Goal: Task Accomplishment & Management: Complete application form

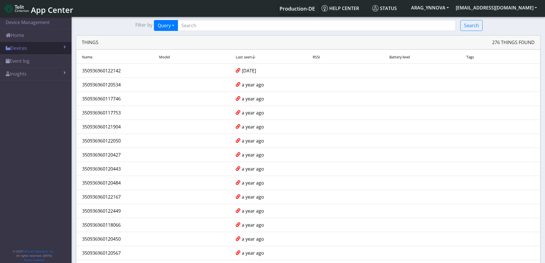
click at [20, 46] on link "Devices" at bounding box center [36, 48] width 72 height 13
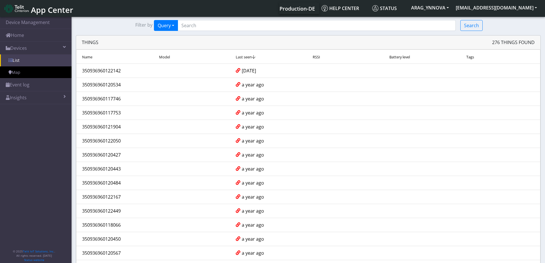
click at [27, 56] on link "List" at bounding box center [36, 60] width 72 height 12
click at [27, 60] on link "List" at bounding box center [36, 60] width 72 height 12
click at [48, 10] on span "App Center" at bounding box center [52, 10] width 42 height 11
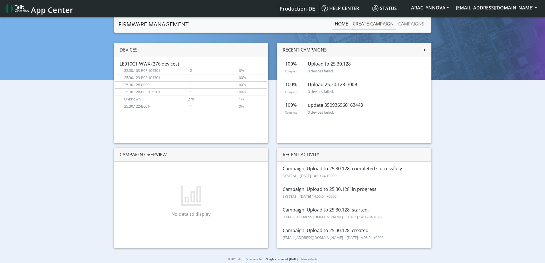
click at [381, 21] on link "Create campaign" at bounding box center [374, 23] width 46 height 11
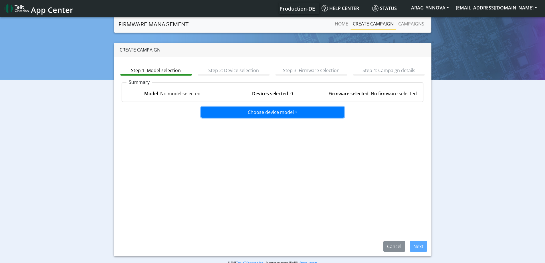
click at [277, 110] on button "Choose device model" at bounding box center [272, 112] width 143 height 11
click at [268, 129] on button "Default" at bounding box center [273, 124] width 143 height 9
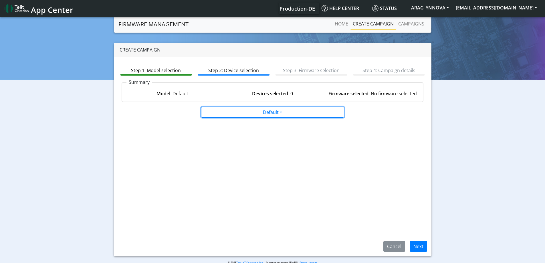
drag, startPoint x: 275, startPoint y: 113, endPoint x: 270, endPoint y: 125, distance: 13.3
click at [275, 113] on button "Default" at bounding box center [272, 112] width 143 height 11
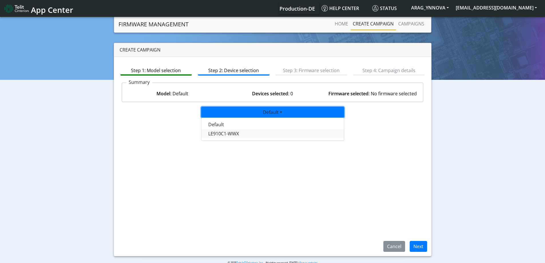
click at [271, 131] on button "LE910C1-WWX" at bounding box center [273, 133] width 143 height 9
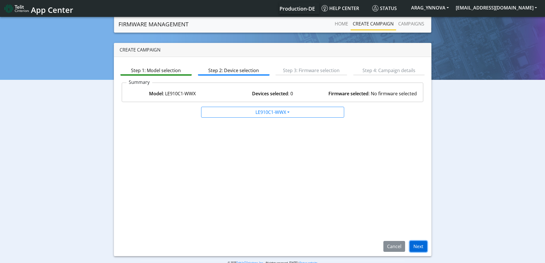
click at [416, 246] on button "Next" at bounding box center [418, 246] width 17 height 11
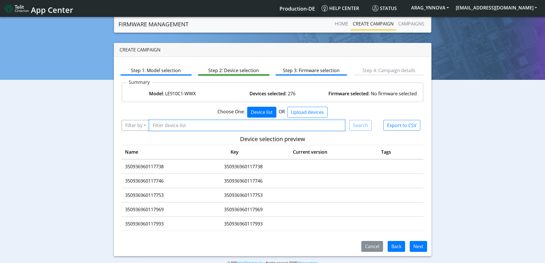
click at [197, 121] on input "Filter device list" at bounding box center [247, 125] width 196 height 11
click at [218, 128] on input "Filter device list" at bounding box center [247, 125] width 196 height 11
paste input "350936960122928"
type input "350936960122928"
click at [143, 126] on button "Filter by" at bounding box center [136, 125] width 28 height 11
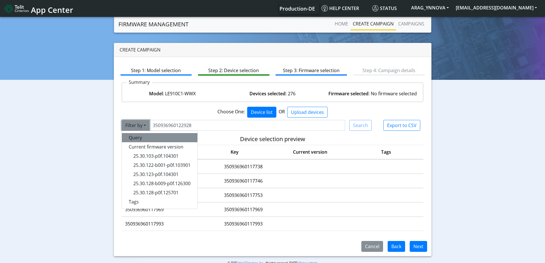
click at [142, 139] on button "Query" at bounding box center [160, 137] width 76 height 9
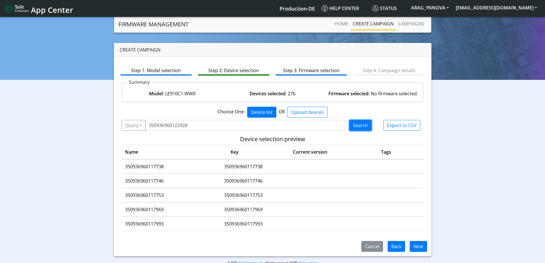
click at [362, 126] on button "Search" at bounding box center [360, 125] width 22 height 11
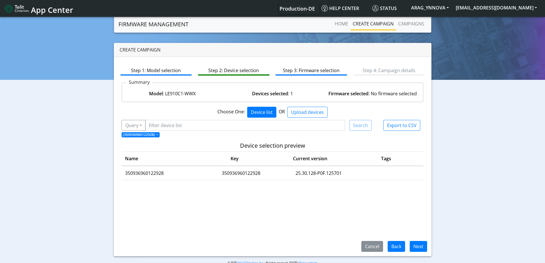
click at [275, 173] on td "350936960122928" at bounding box center [241, 173] width 80 height 14
click at [419, 245] on button "Next" at bounding box center [418, 246] width 17 height 11
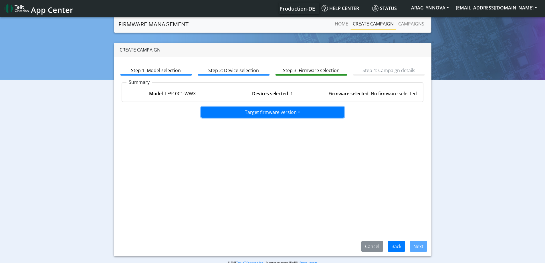
click at [308, 110] on button "Target firmware version" at bounding box center [272, 112] width 143 height 11
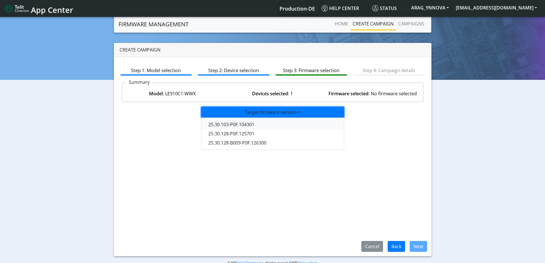
click at [281, 127] on button "25.30.103-P0F.104301" at bounding box center [273, 124] width 143 height 9
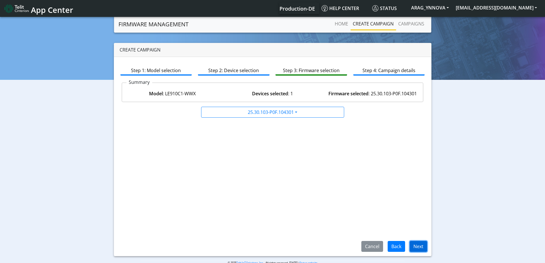
click at [426, 245] on button "Next" at bounding box center [418, 246] width 17 height 11
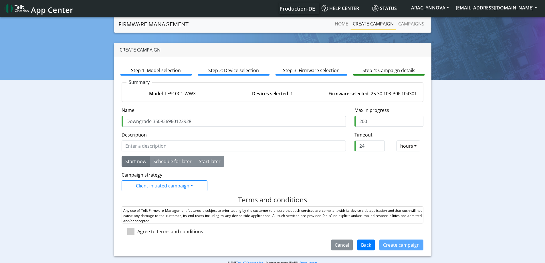
click at [143, 126] on input "Downgrade 350936960122928" at bounding box center [234, 121] width 224 height 11
type input "Downgrade 350936960122928"
click at [137, 152] on div "Description" at bounding box center [233, 143] width 233 height 25
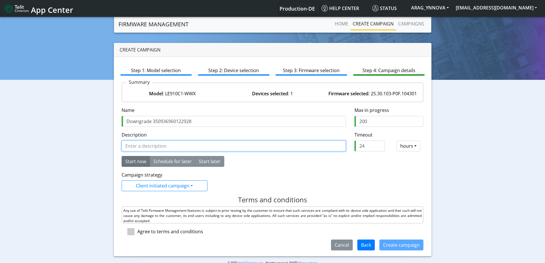
click at [139, 149] on input "Description" at bounding box center [234, 146] width 224 height 11
paste input "Downgrade"
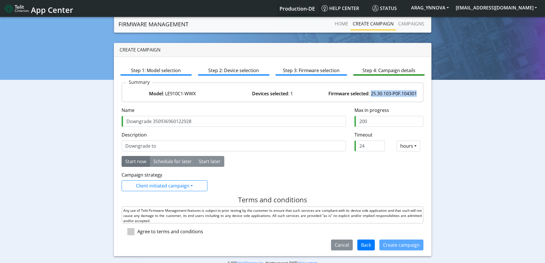
drag, startPoint x: 368, startPoint y: 94, endPoint x: 415, endPoint y: 94, distance: 46.9
click at [415, 94] on div "Firmware selected : 25.30.103-P0F.104301" at bounding box center [373, 93] width 100 height 7
copy div "25.30.103-P0F.104301"
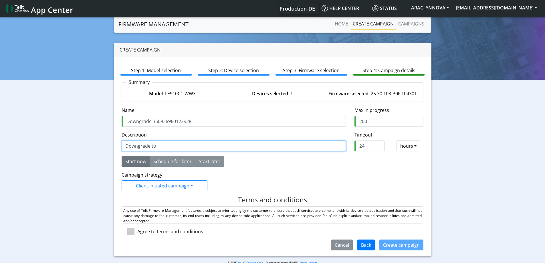
click at [183, 147] on input "Downgrade to" at bounding box center [234, 146] width 224 height 11
paste input "25.30.103-P0F.104301"
type input "Downgrade to 25.30.103-P0F.104301"
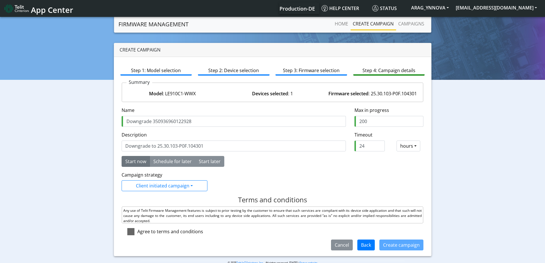
click at [131, 234] on span at bounding box center [130, 231] width 7 height 7
click at [137, 232] on input "checkbox" at bounding box center [139, 230] width 4 height 4
checkbox input "true"
click at [393, 245] on button "Create campaign" at bounding box center [402, 245] width 44 height 11
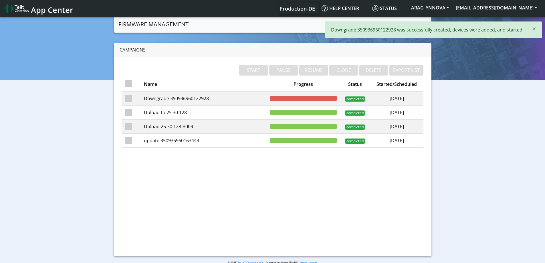
click at [170, 102] on td "Downgrade 350936960122928" at bounding box center [204, 98] width 126 height 14
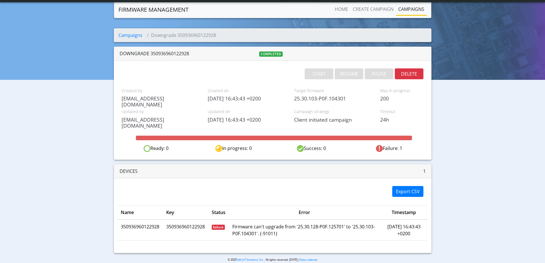
scroll to position [7, 0]
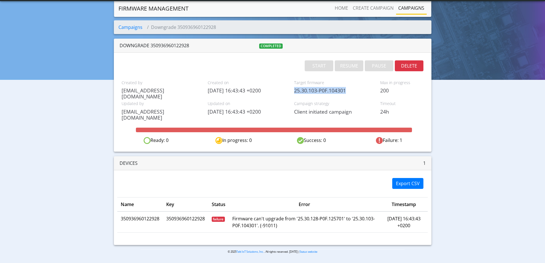
drag, startPoint x: 294, startPoint y: 91, endPoint x: 345, endPoint y: 92, distance: 51.8
click at [345, 92] on div "Target firmware 25.30.103-P0F.104301" at bounding box center [333, 88] width 86 height 21
copy span "25.30.103-P0F.104301"
